Goal: Communication & Community: Answer question/provide support

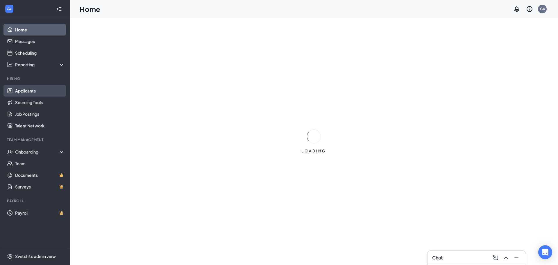
click at [28, 92] on link "Applicants" at bounding box center [40, 91] width 50 height 12
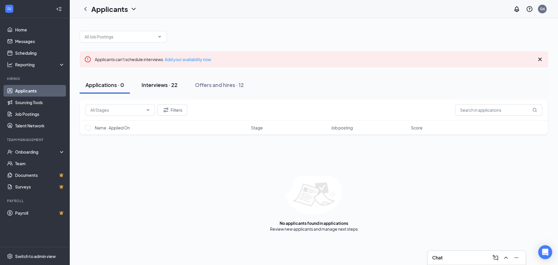
click at [151, 87] on div "Interviews · 22" at bounding box center [159, 84] width 36 height 7
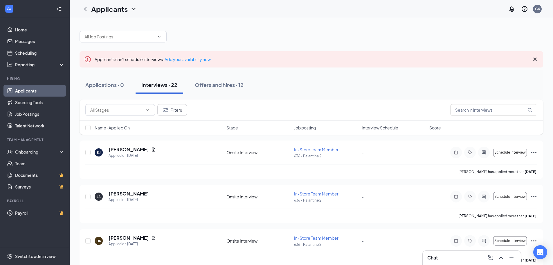
click at [394, 126] on span "Interview Schedule" at bounding box center [380, 128] width 37 height 6
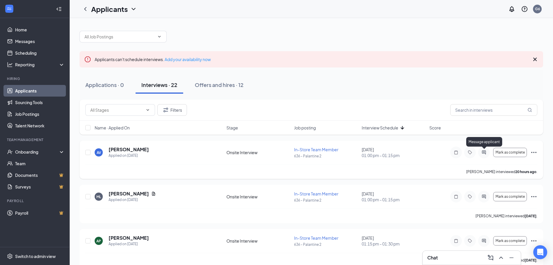
click at [484, 152] on icon "ActiveChat" at bounding box center [484, 152] width 4 height 4
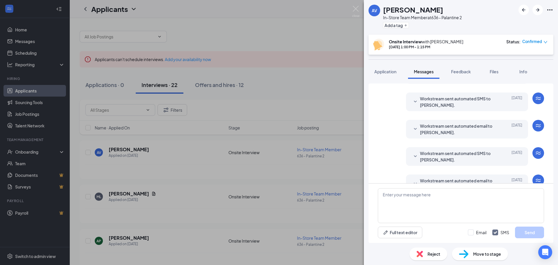
scroll to position [182, 0]
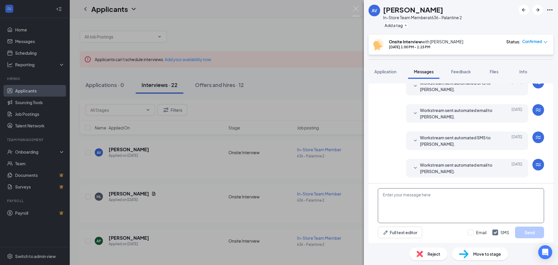
click at [418, 210] on textarea at bounding box center [461, 205] width 166 height 35
type textarea "H"
click at [446, 192] on textarea "hello this is the manager you spot to [DATE] about your interview i am really s…" at bounding box center [461, 205] width 166 height 35
click at [445, 200] on textarea "hello this is the manager you spoke to [DATE] about your interview i am really …" at bounding box center [461, 205] width 166 height 35
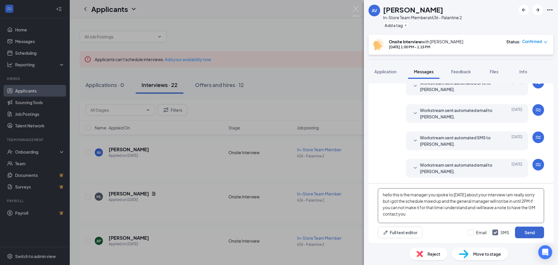
type textarea "hello this is the manager you spoke to [DATE] about your interview i am really …"
click at [522, 232] on button "Send" at bounding box center [529, 232] width 29 height 12
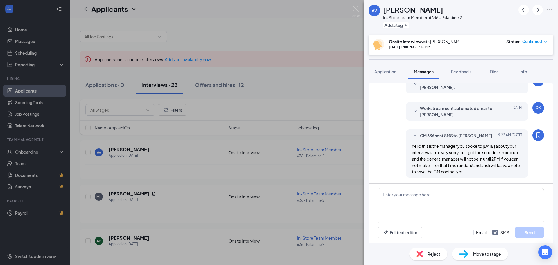
scroll to position [239, 0]
